Goal: Task Accomplishment & Management: Manage account settings

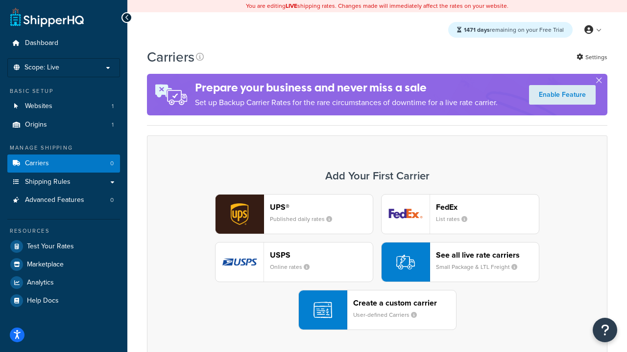
click at [377, 262] on div "UPS® Published daily rates FedEx List rates USPS Online rates See all live rate…" at bounding box center [377, 262] width 440 height 136
click at [487, 207] on header "FedEx" at bounding box center [487, 207] width 103 height 9
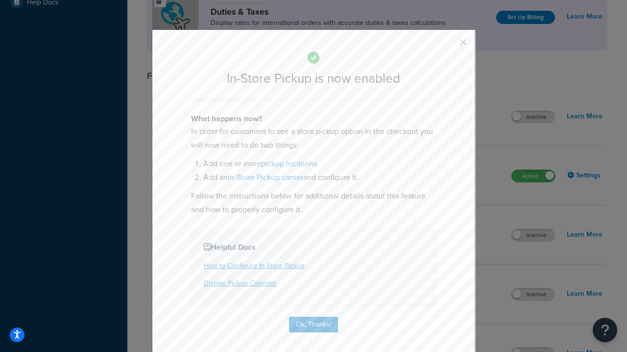
click at [448, 46] on button "button" at bounding box center [448, 46] width 2 height 2
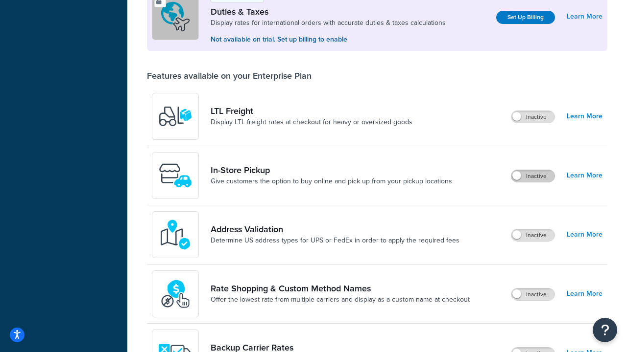
scroll to position [299, 0]
click at [533, 170] on label "Inactive" at bounding box center [532, 176] width 43 height 12
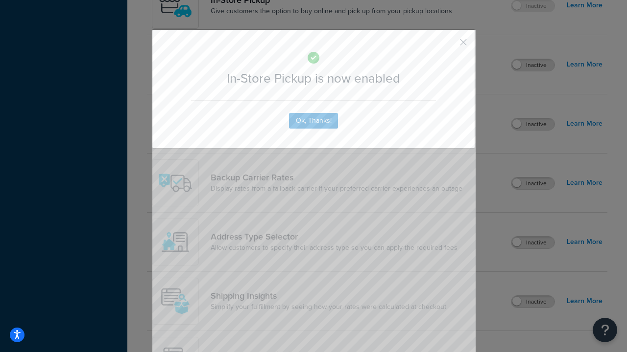
click at [448, 46] on button "button" at bounding box center [448, 46] width 2 height 2
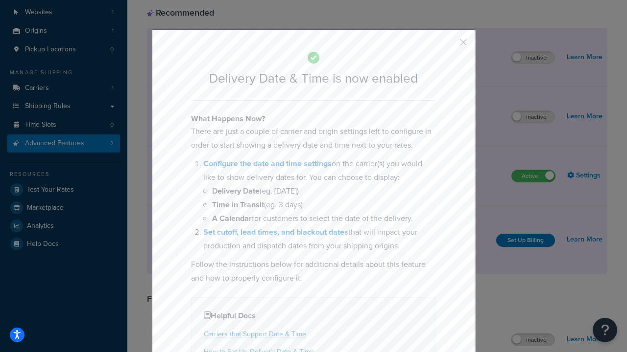
click at [448, 46] on button "button" at bounding box center [448, 46] width 2 height 2
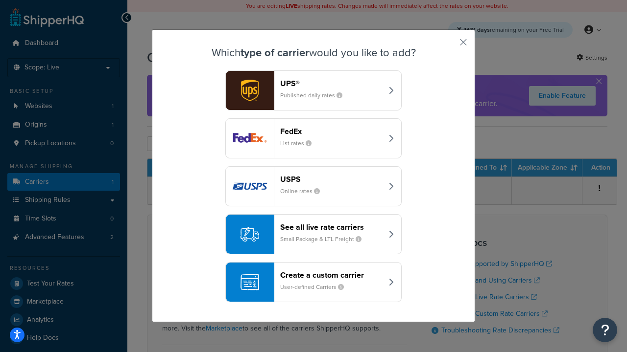
click at [313, 282] on div "Create a custom carrier User-defined Carriers" at bounding box center [331, 282] width 102 height 23
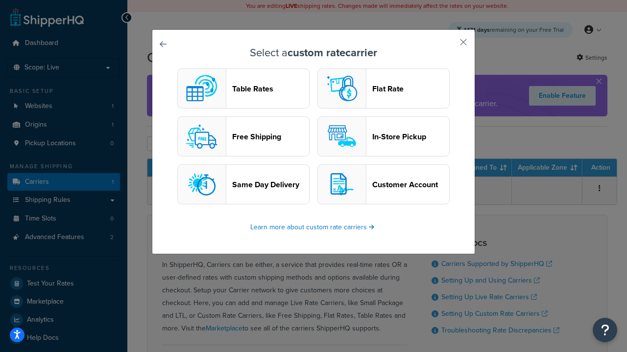
click at [383, 137] on header "In-Store Pickup" at bounding box center [410, 136] width 77 height 9
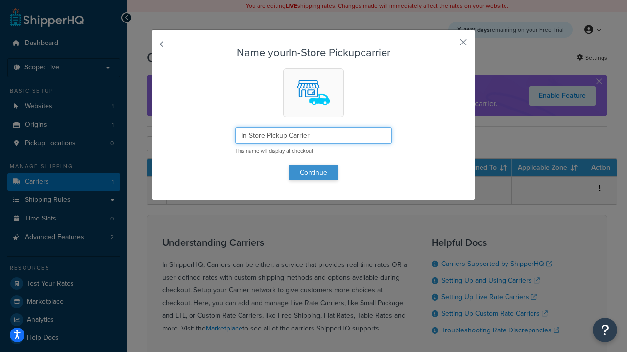
type input "In Store Pickup Carrier"
click at [313, 172] on button "Continue" at bounding box center [313, 173] width 49 height 16
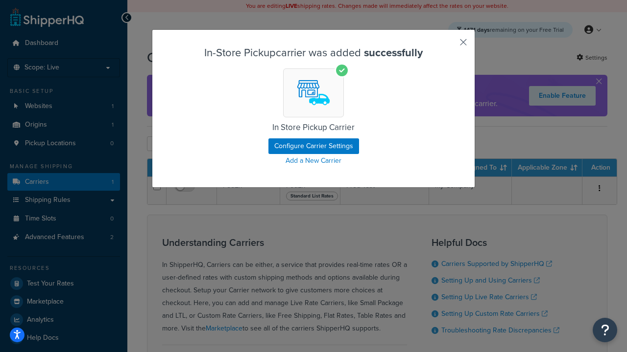
click at [448, 46] on button "button" at bounding box center [448, 46] width 2 height 2
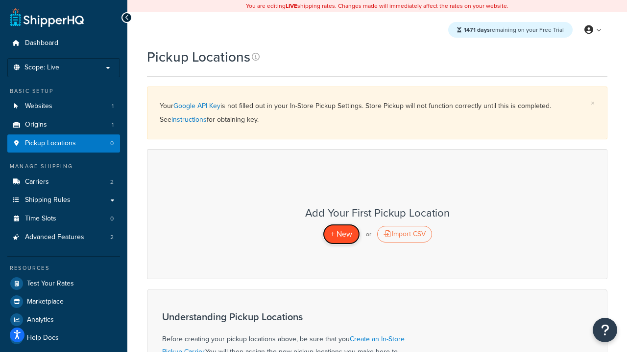
click at [341, 234] on span "+ New" at bounding box center [341, 234] width 22 height 11
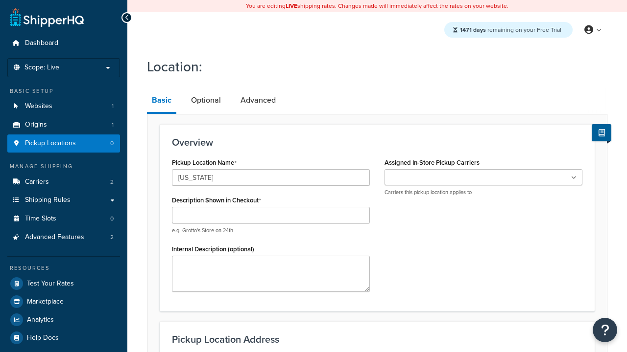
type input "[US_STATE]"
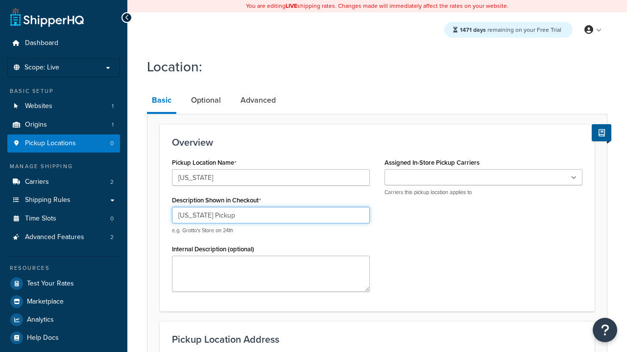
type input "California Pickup"
click at [483, 178] on ul at bounding box center [483, 177] width 198 height 16
type input "3385 Michelson Drive"
type input "Suite B"
type input "Irvine"
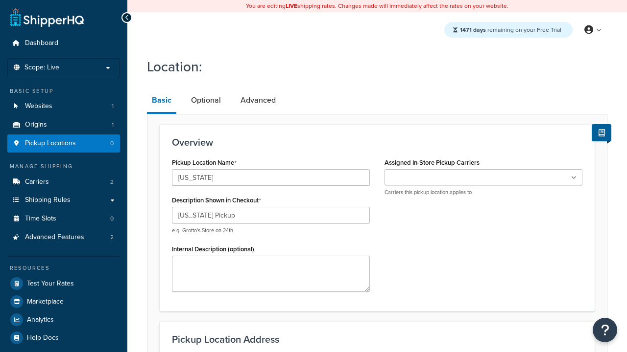
select select "5"
type input "Irvine"
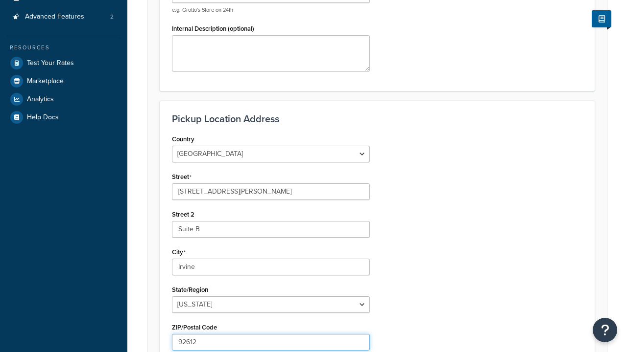
type input "92612"
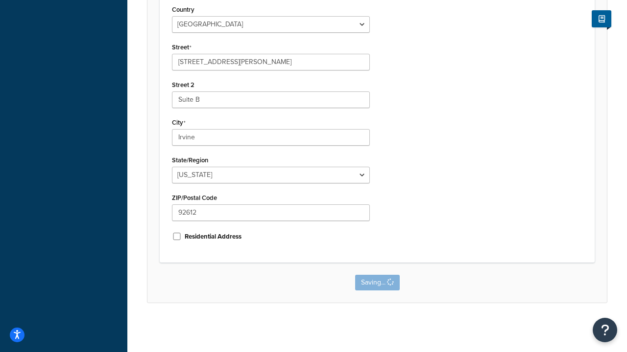
scroll to position [0, 0]
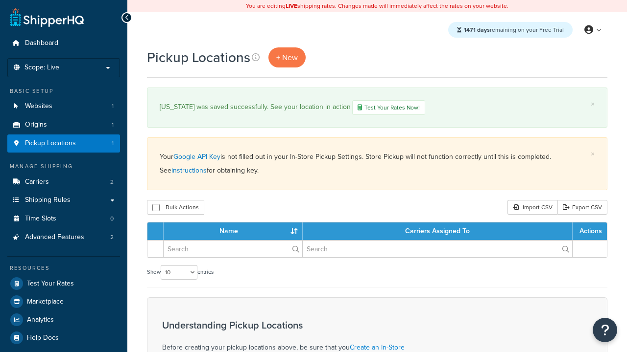
click at [233, 233] on th "Name" at bounding box center [233, 232] width 139 height 18
click at [437, 233] on th "Carriers Assigned To" at bounding box center [438, 232] width 270 height 18
click at [589, 233] on th "Actions" at bounding box center [589, 232] width 34 height 18
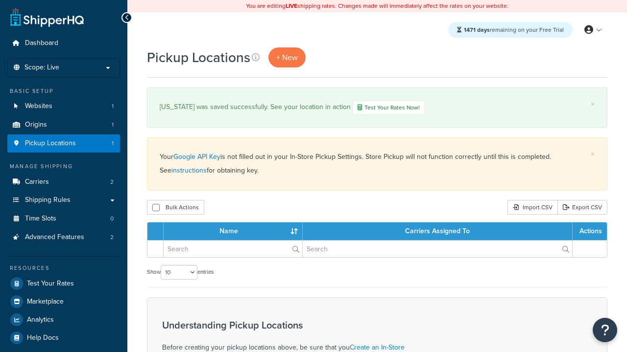
click at [589, 233] on th "Actions" at bounding box center [589, 232] width 34 height 18
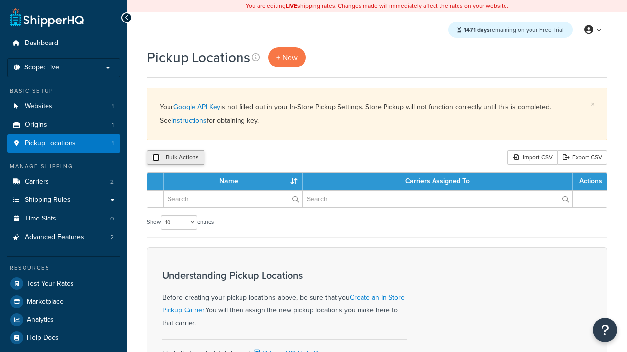
click at [156, 158] on input "checkbox" at bounding box center [155, 157] width 7 height 7
checkbox input "true"
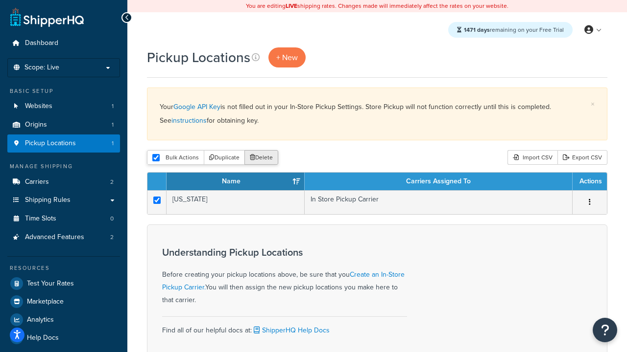
click at [263, 158] on button "Delete" at bounding box center [261, 157] width 34 height 15
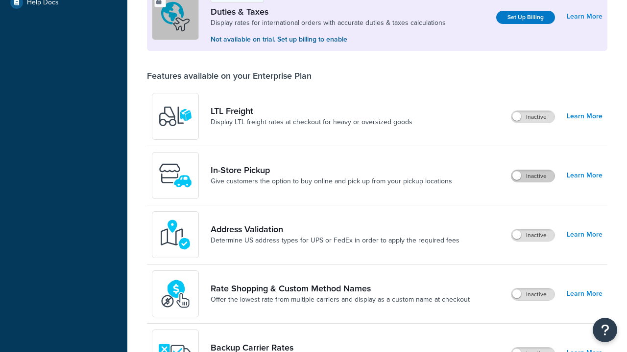
scroll to position [299, 0]
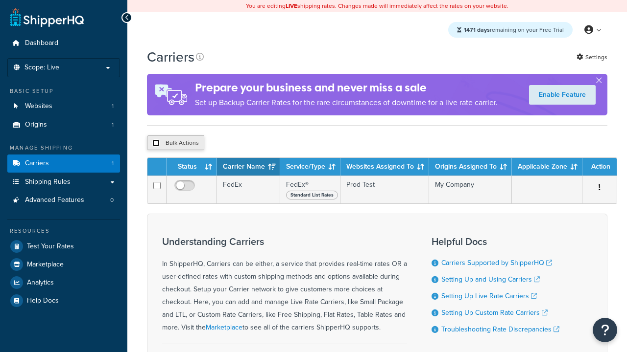
click at [156, 144] on input "checkbox" at bounding box center [155, 143] width 7 height 7
checkbox input "true"
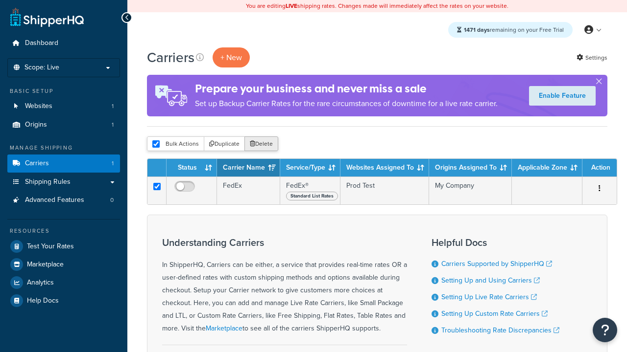
click at [263, 144] on button "Delete" at bounding box center [261, 144] width 34 height 15
